Goal: Find specific page/section: Find specific page/section

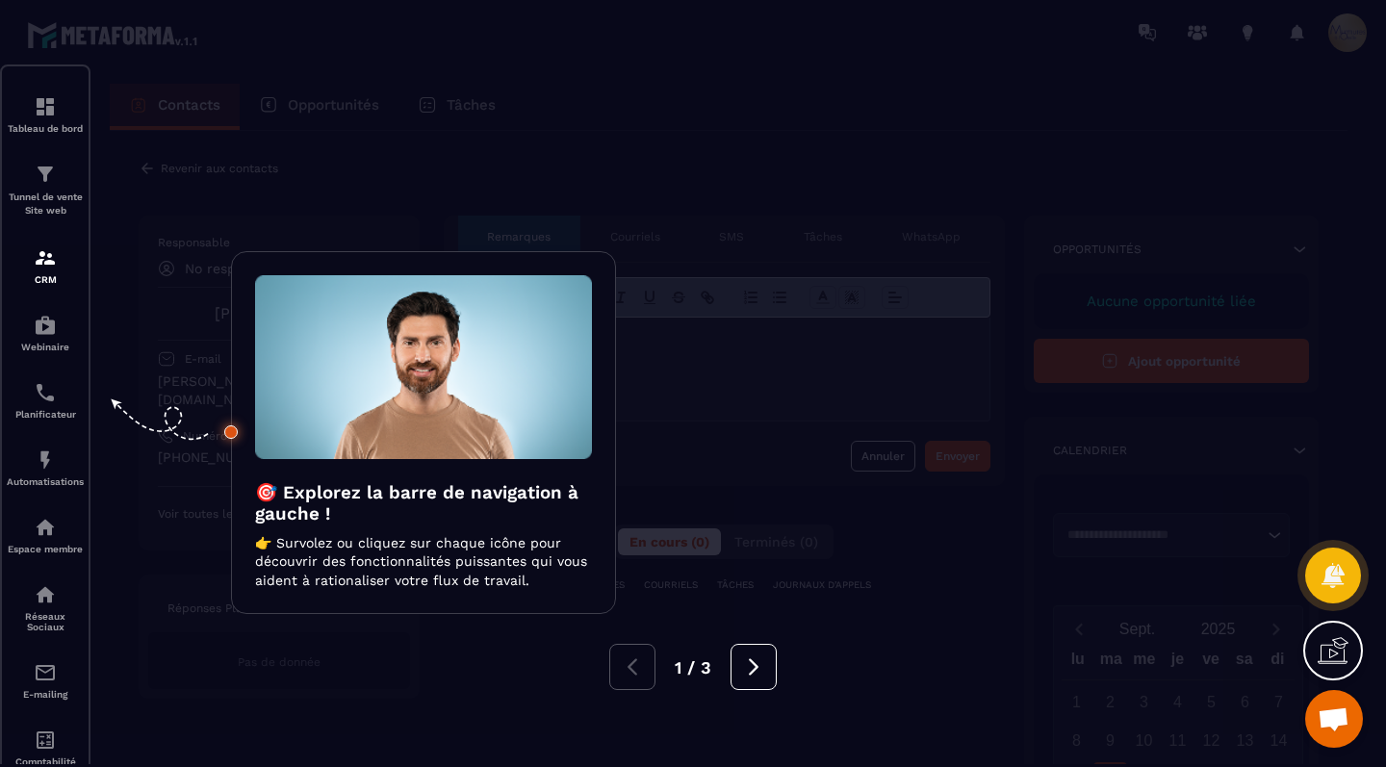
click at [803, 512] on div at bounding box center [693, 383] width 1386 height 767
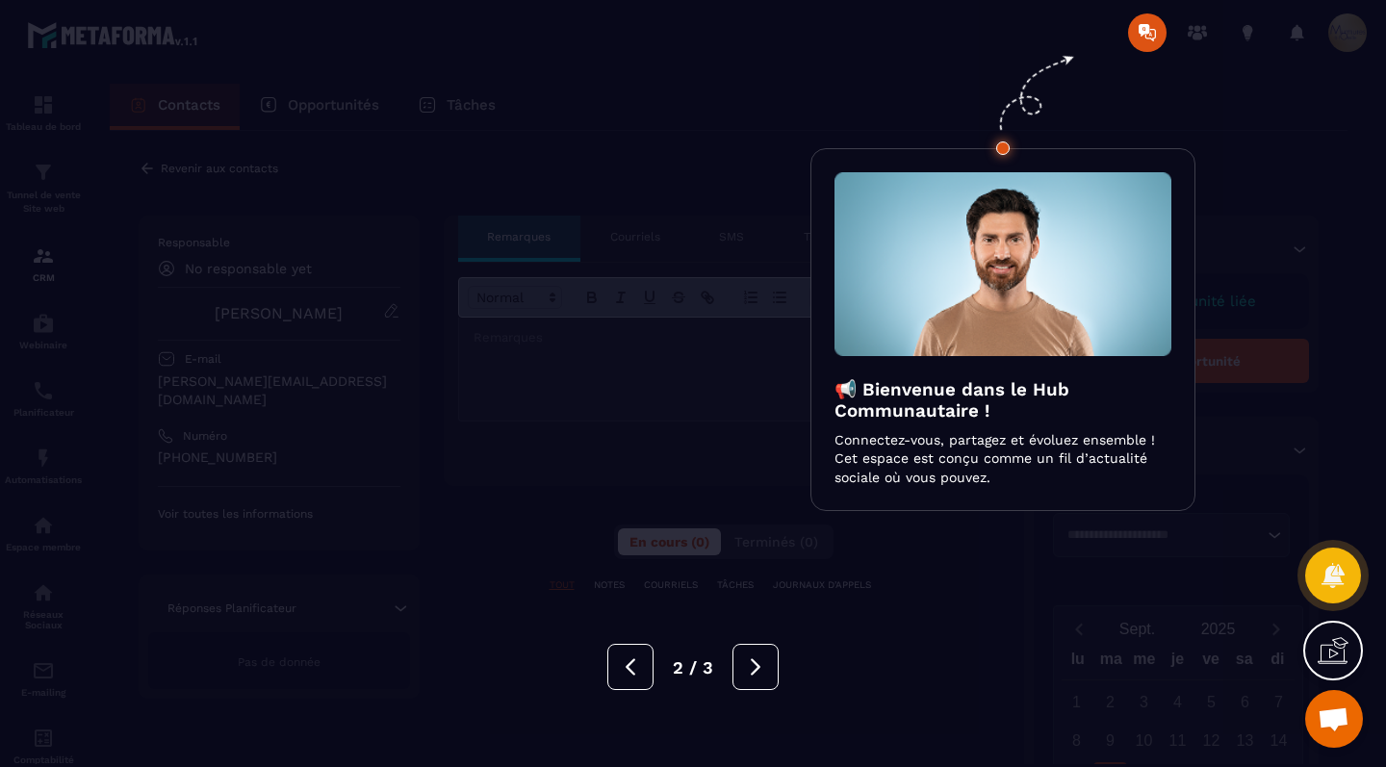
click at [803, 512] on div at bounding box center [693, 383] width 1386 height 767
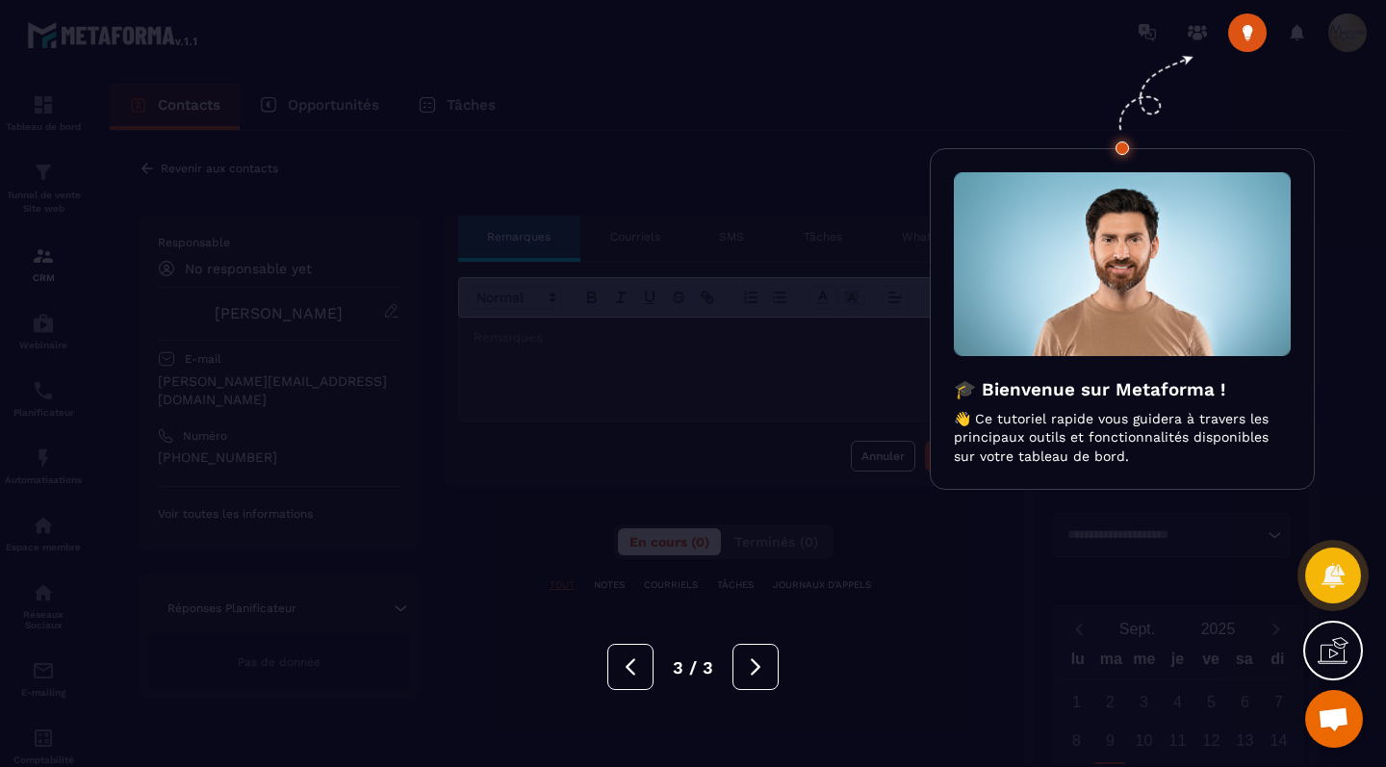
click at [803, 512] on div at bounding box center [693, 383] width 1386 height 767
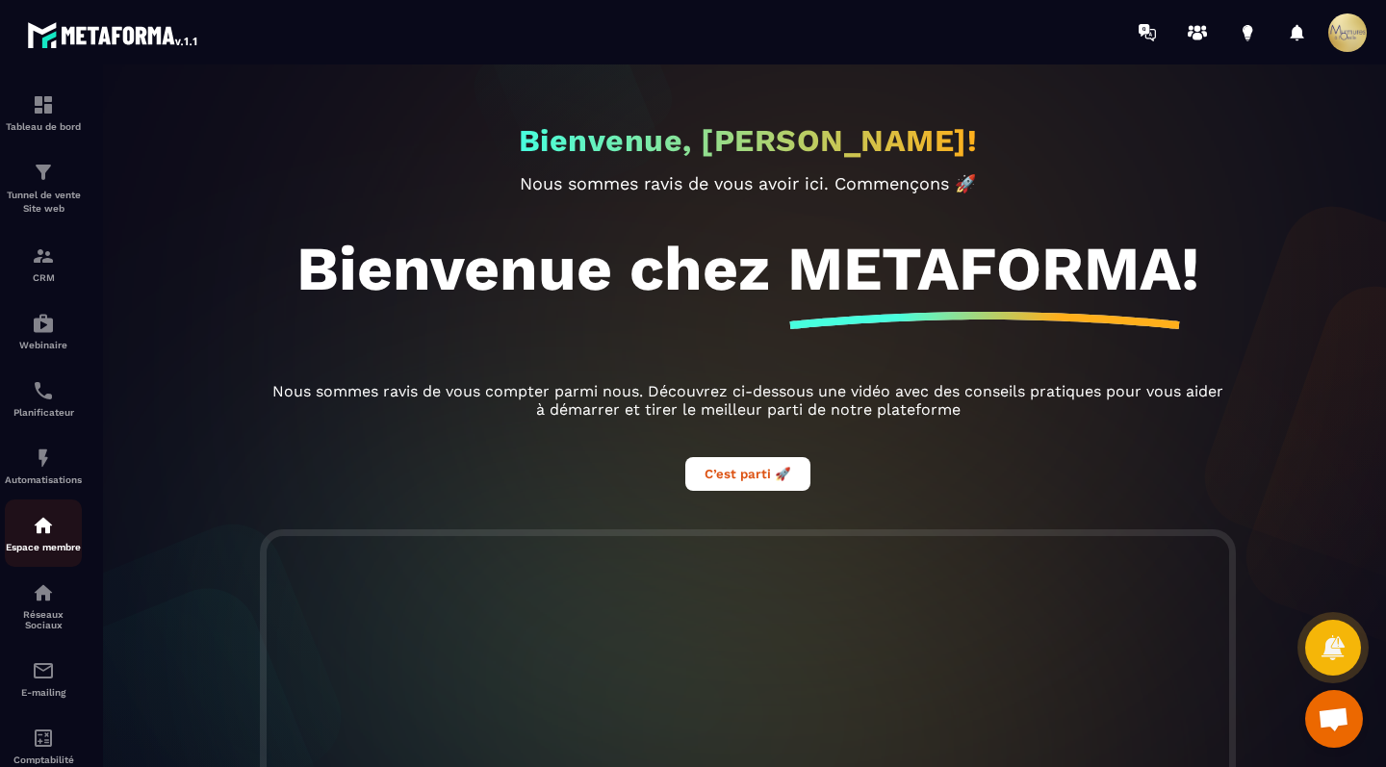
scroll to position [112, 0]
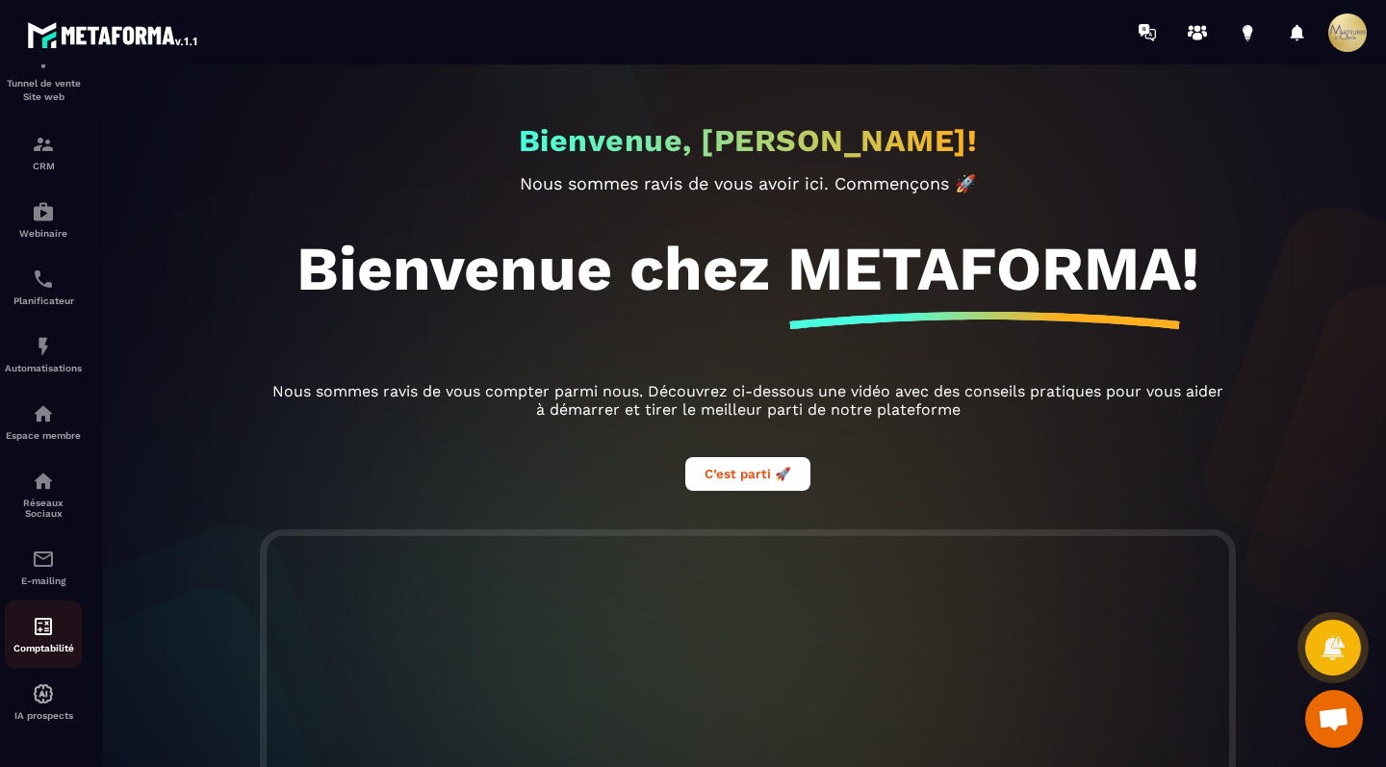
click at [17, 646] on p "Comptabilité" at bounding box center [43, 648] width 77 height 11
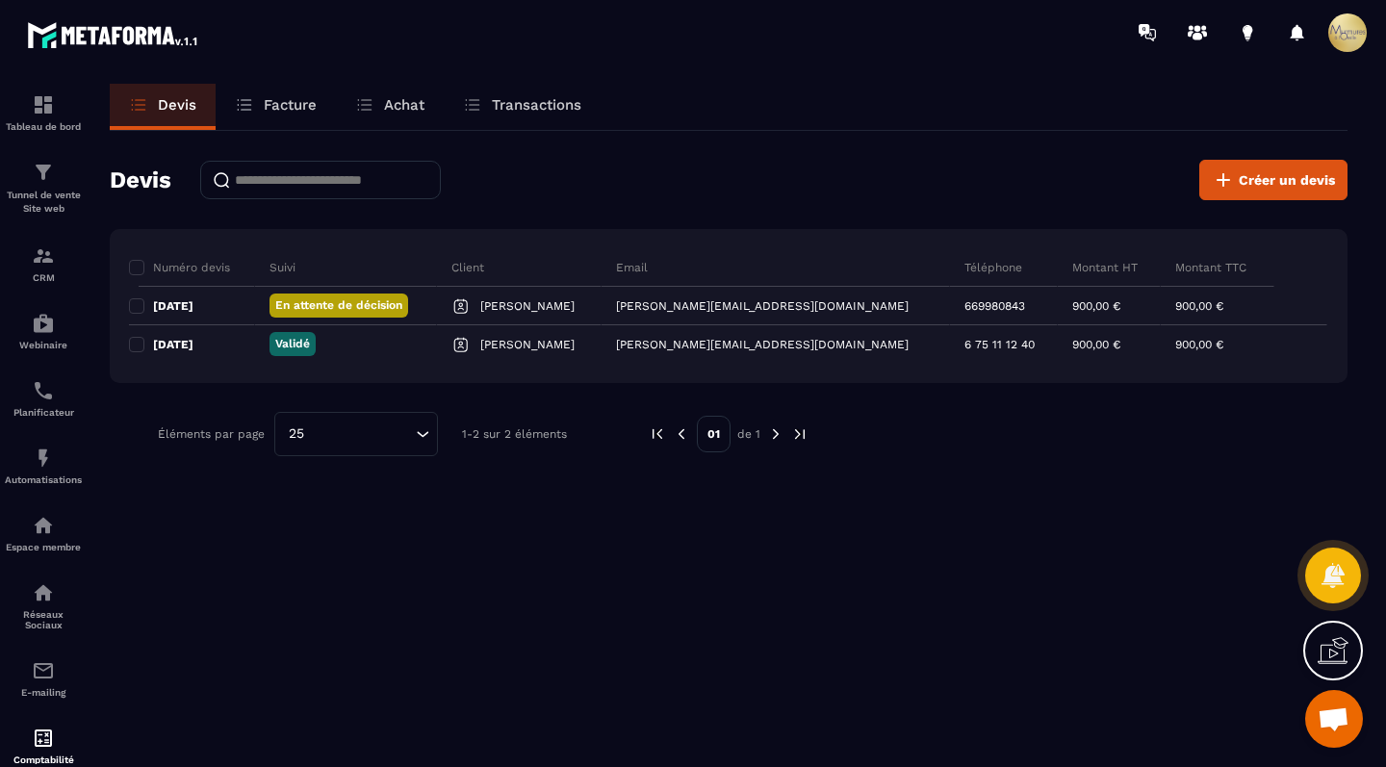
click at [182, 307] on div "Tableau de bord Tunnel de vente Site web CRM Webinaire Planificateur Automatisa…" at bounding box center [164, 414] width 328 height 700
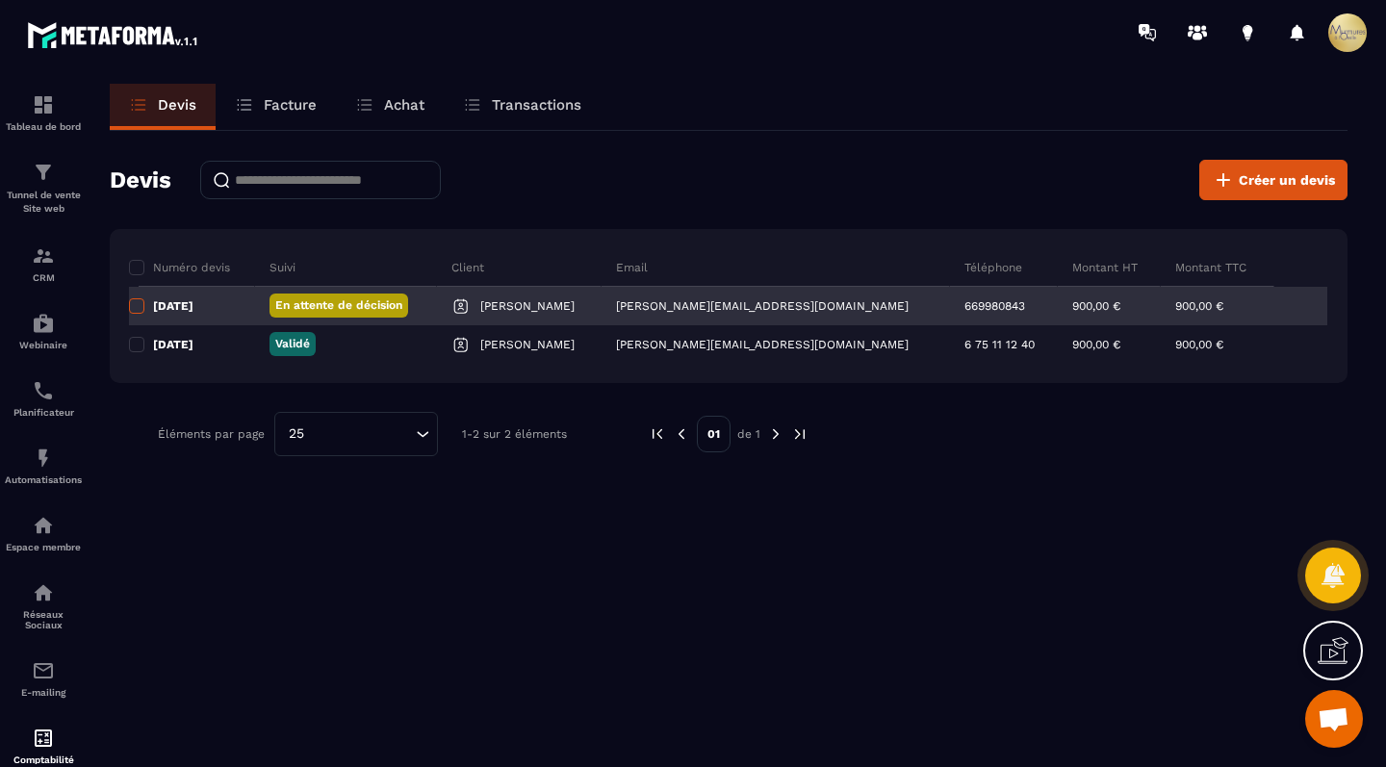
click at [134, 303] on span at bounding box center [136, 305] width 15 height 15
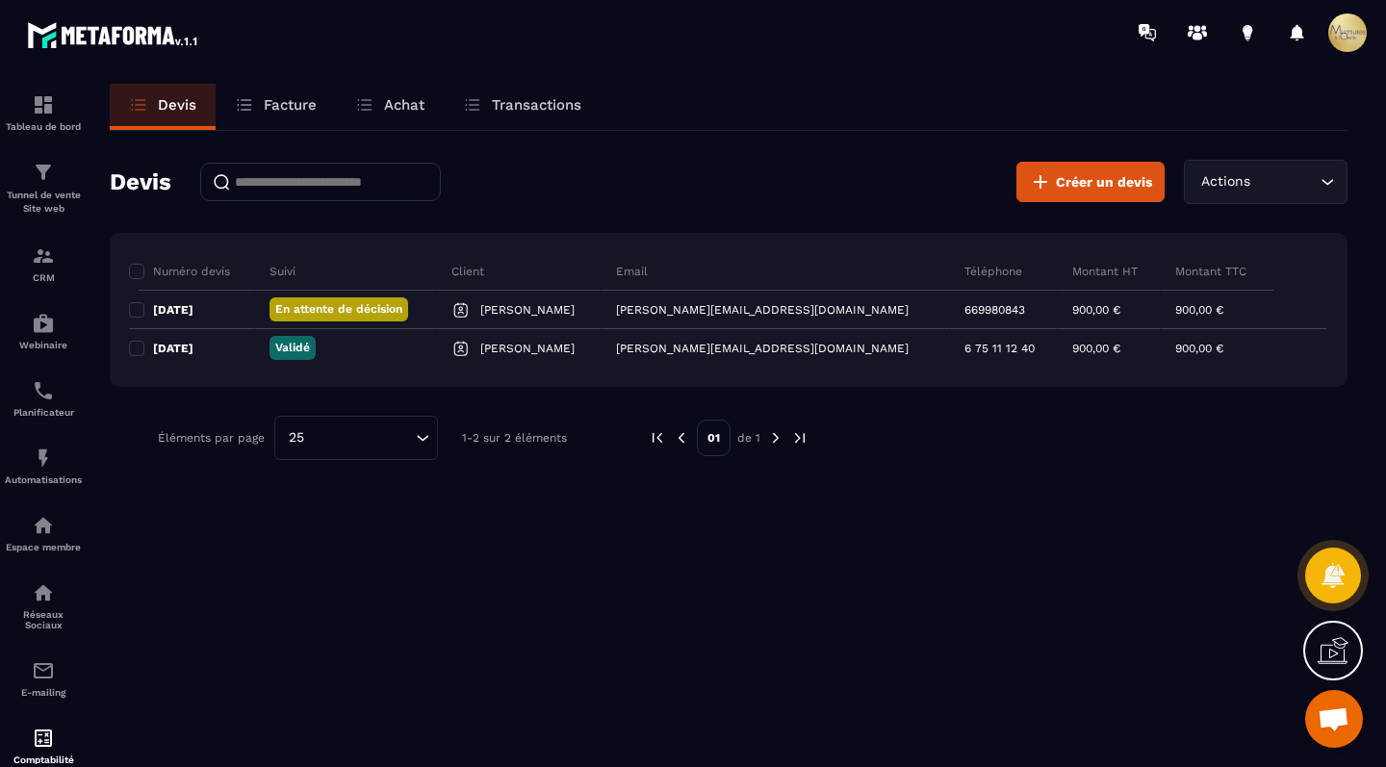
click at [179, 306] on div "Tableau de bord Tunnel de vente Site web CRM Webinaire Planificateur Automatisa…" at bounding box center [164, 414] width 328 height 700
click at [186, 311] on div "Tableau de bord Tunnel de vente Site web CRM Webinaire Planificateur Automatisa…" at bounding box center [164, 414] width 328 height 700
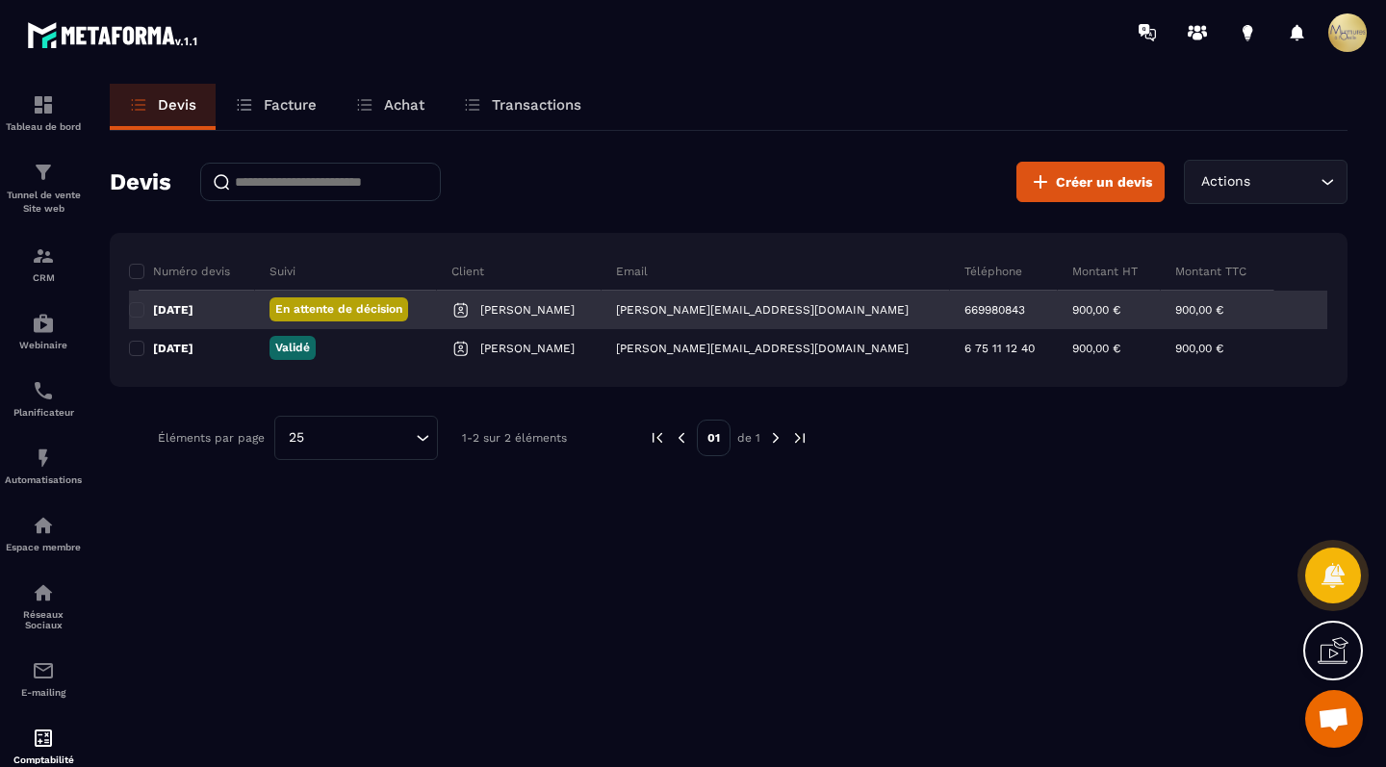
click at [1170, 316] on div "900,00 €" at bounding box center [1244, 310] width 167 height 39
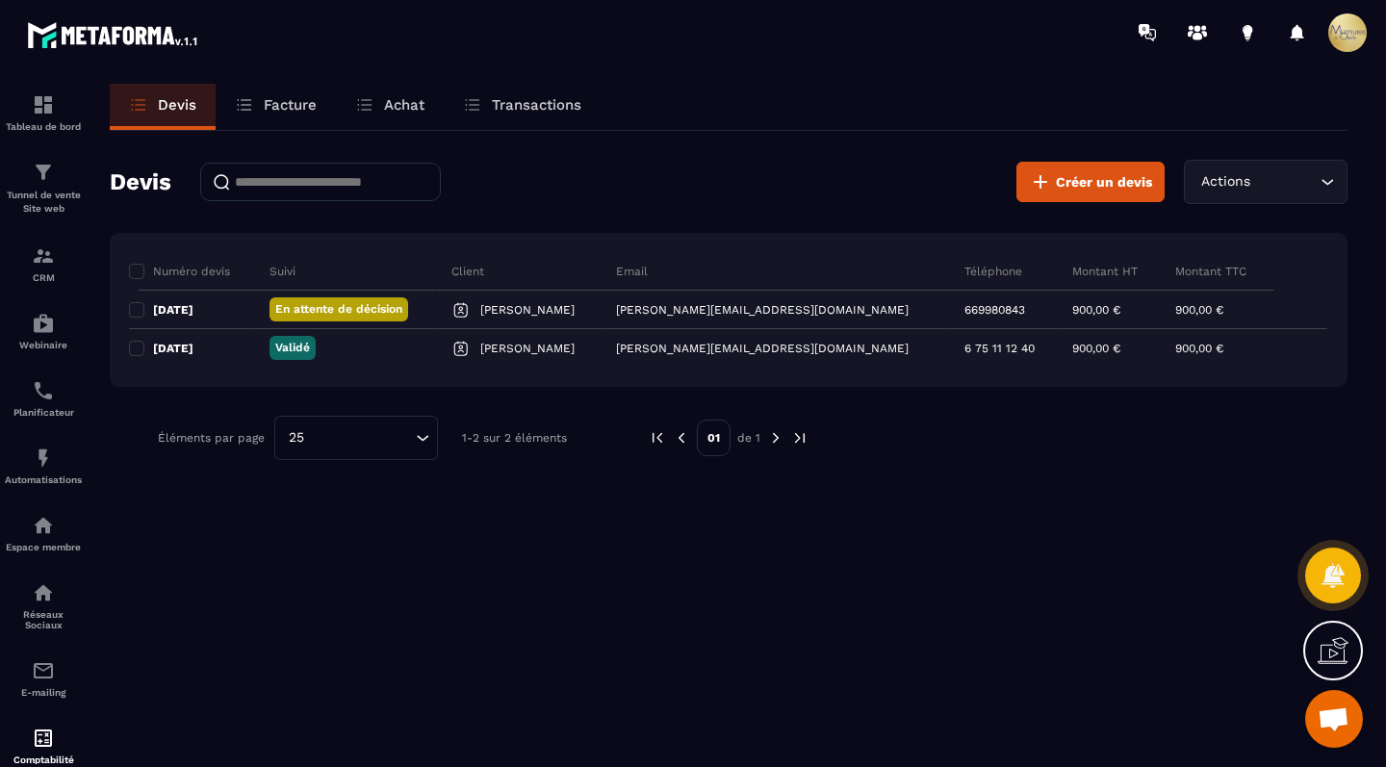
click at [1328, 173] on icon "Search for option" at bounding box center [1327, 181] width 19 height 19
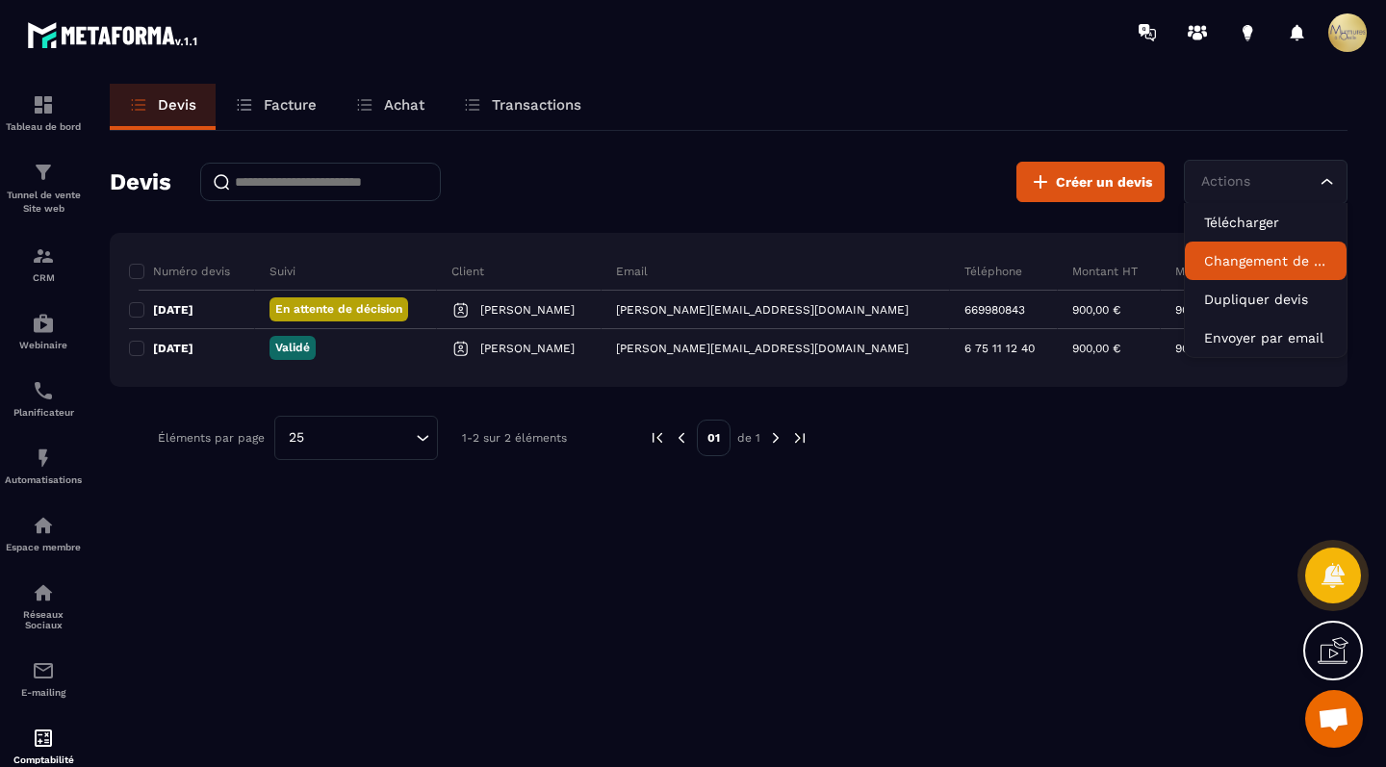
click at [1309, 268] on p "Changement de statut" at bounding box center [1265, 260] width 123 height 19
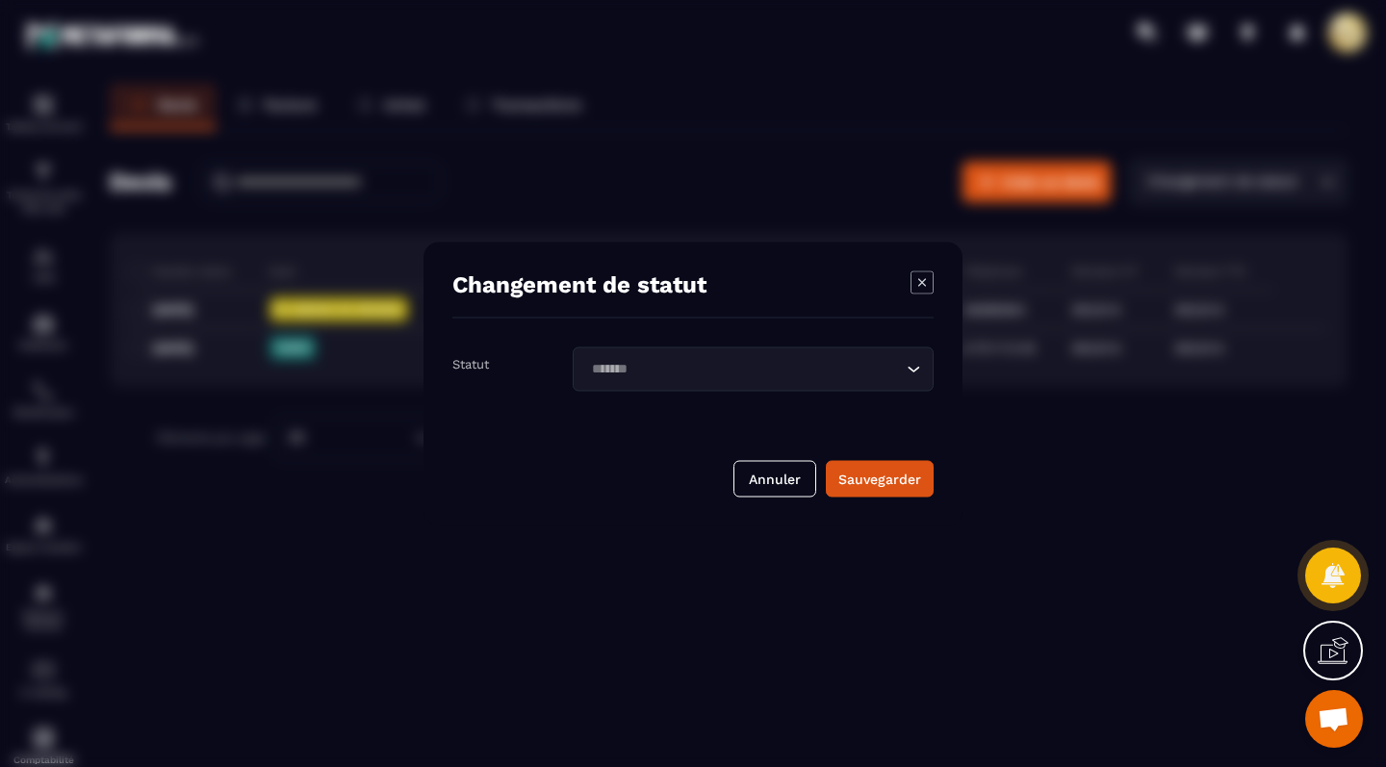
click at [932, 286] on icon "Modal window" at bounding box center [922, 281] width 23 height 23
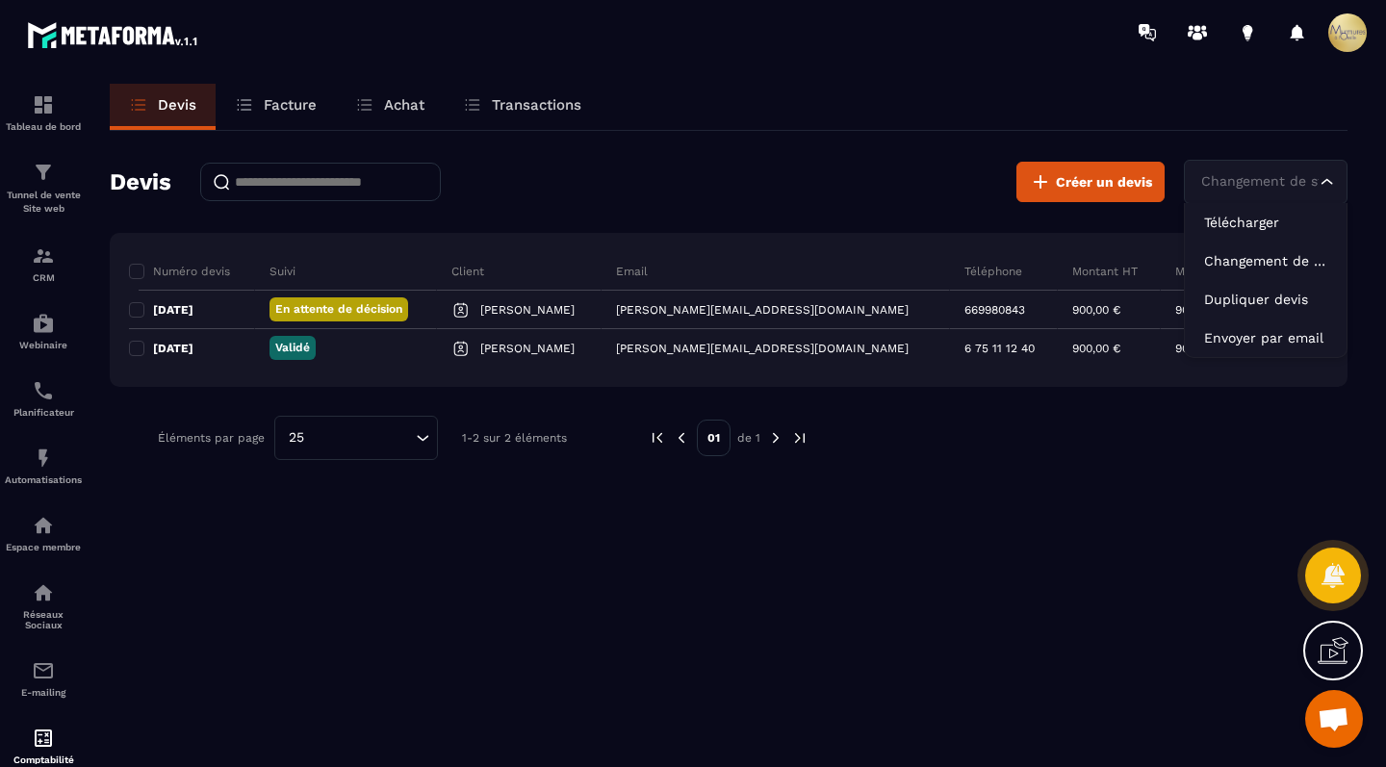
click at [1242, 185] on div "Changement de statut" at bounding box center [1256, 181] width 123 height 21
click at [1241, 219] on p "Télécharger" at bounding box center [1265, 222] width 123 height 19
click at [370, 535] on div "Devis Facture Achat Transactions Devis Créer un devis Télécharger Loading... Nu…" at bounding box center [728, 443] width 1276 height 719
click at [1192, 30] on icon at bounding box center [1197, 32] width 31 height 31
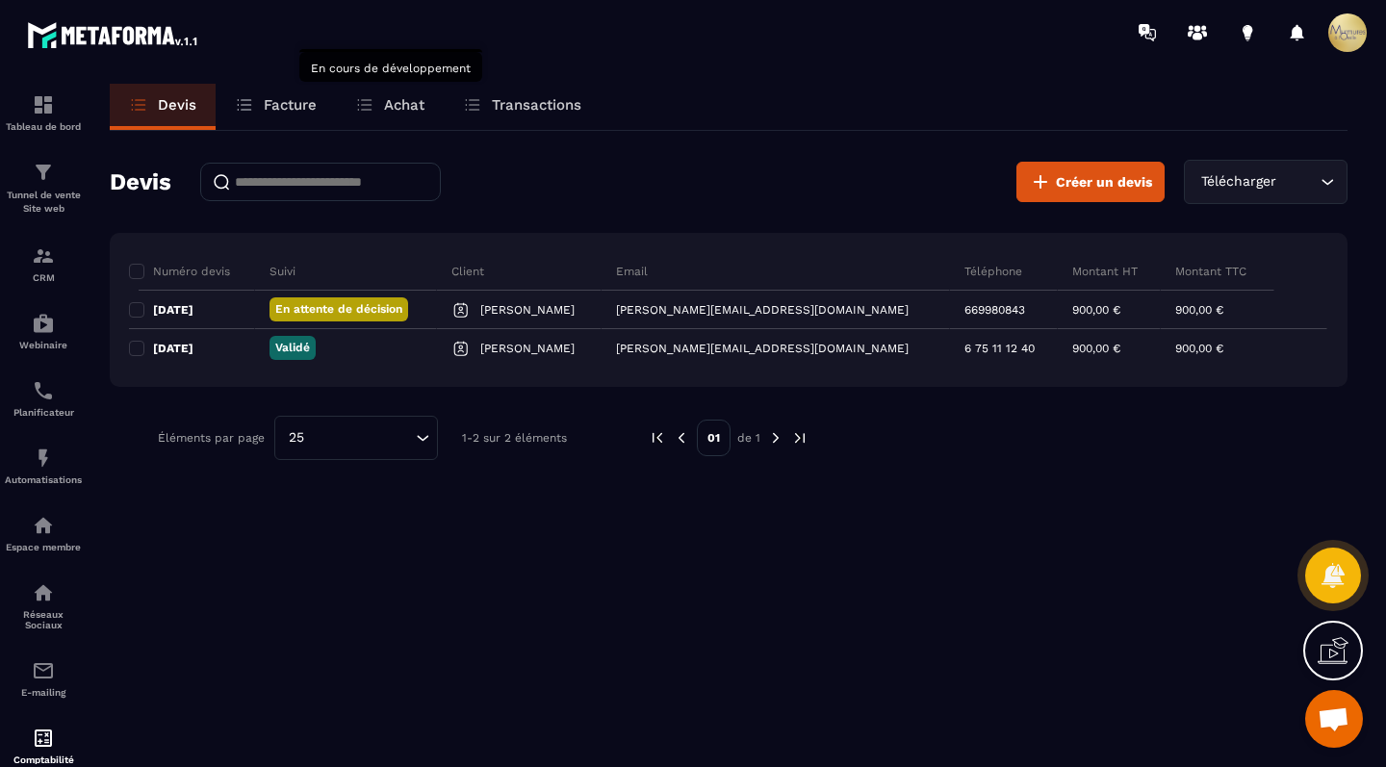
click at [388, 107] on p "Achat" at bounding box center [404, 104] width 40 height 17
click at [516, 103] on p "Transactions" at bounding box center [537, 104] width 90 height 17
click at [275, 102] on p "Facture" at bounding box center [290, 104] width 53 height 17
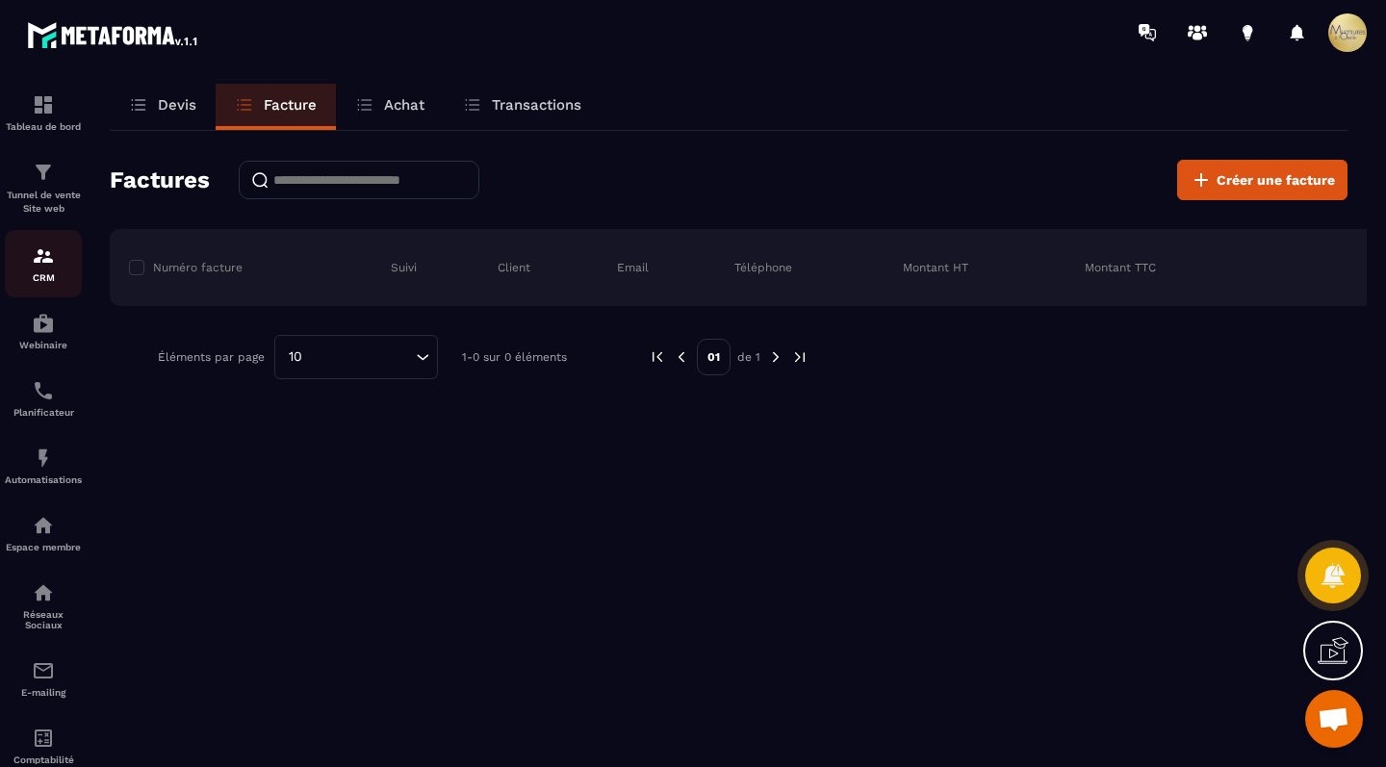
click at [46, 251] on img at bounding box center [43, 256] width 23 height 23
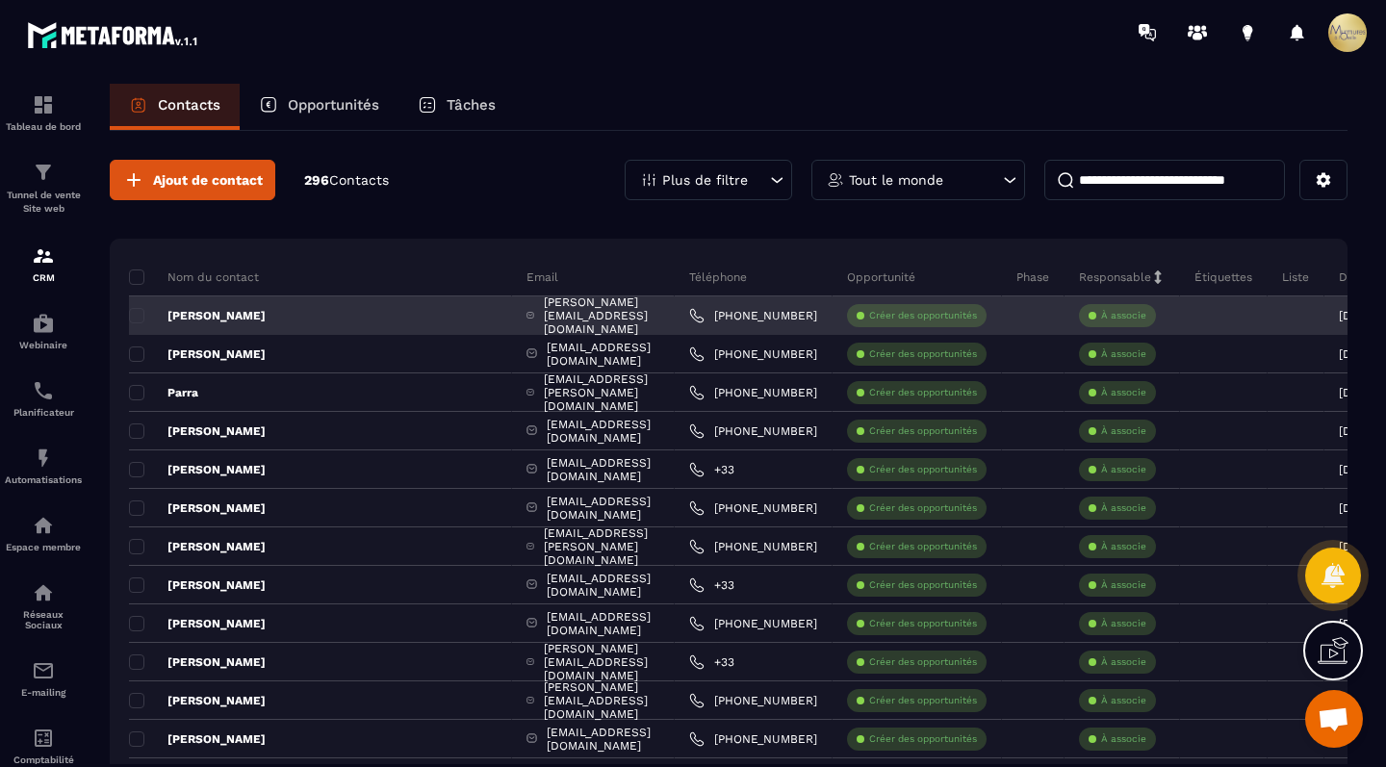
click at [154, 308] on p "[PERSON_NAME]" at bounding box center [197, 315] width 137 height 15
